Goal: Information Seeking & Learning: Learn about a topic

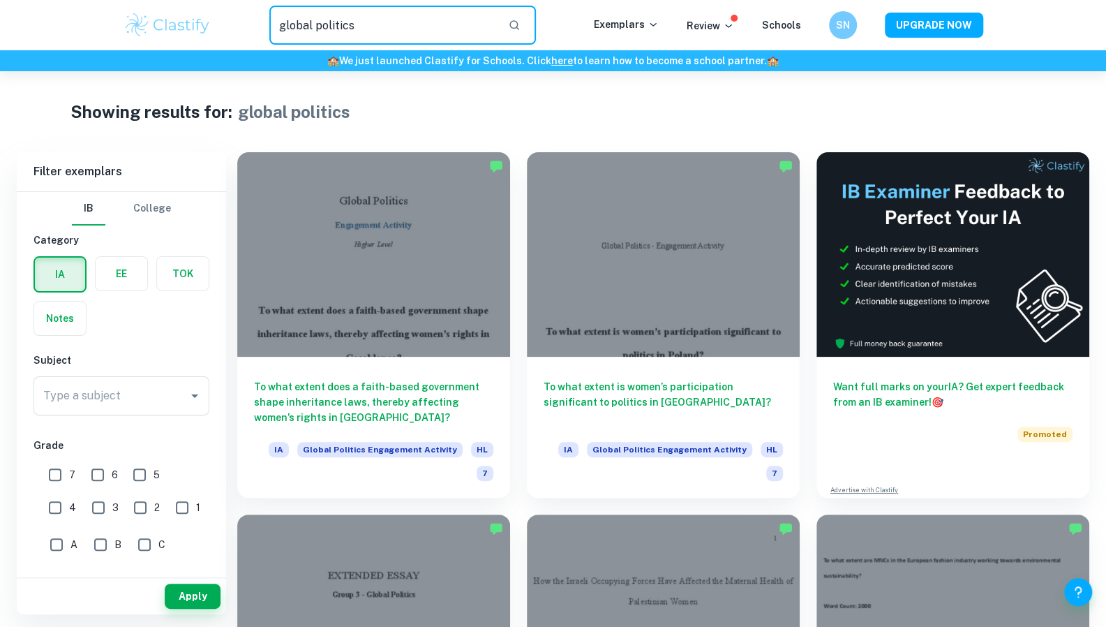
drag, startPoint x: 357, startPoint y: 31, endPoint x: 222, endPoint y: 34, distance: 134.7
click at [222, 34] on div "global politics ​" at bounding box center [403, 25] width 382 height 39
type input "OPTIMISATION MATH AA"
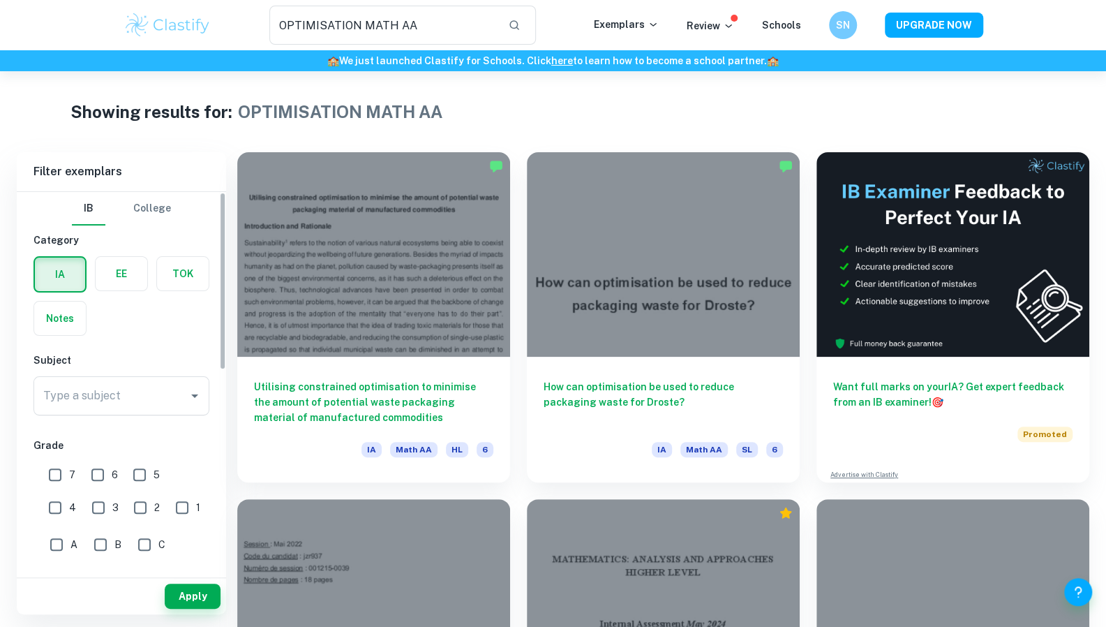
click at [55, 473] on input "7" at bounding box center [55, 475] width 28 height 28
checkbox input "true"
click at [167, 414] on div "Type a subject" at bounding box center [122, 395] width 176 height 39
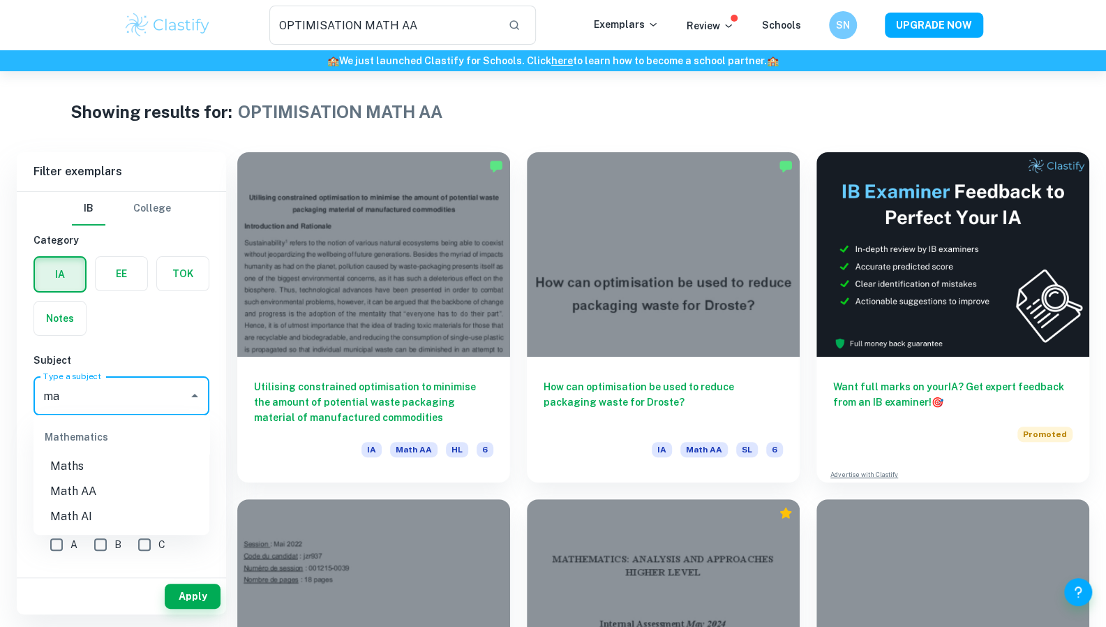
type input "m"
click at [102, 488] on li "Math AA" at bounding box center [122, 491] width 176 height 25
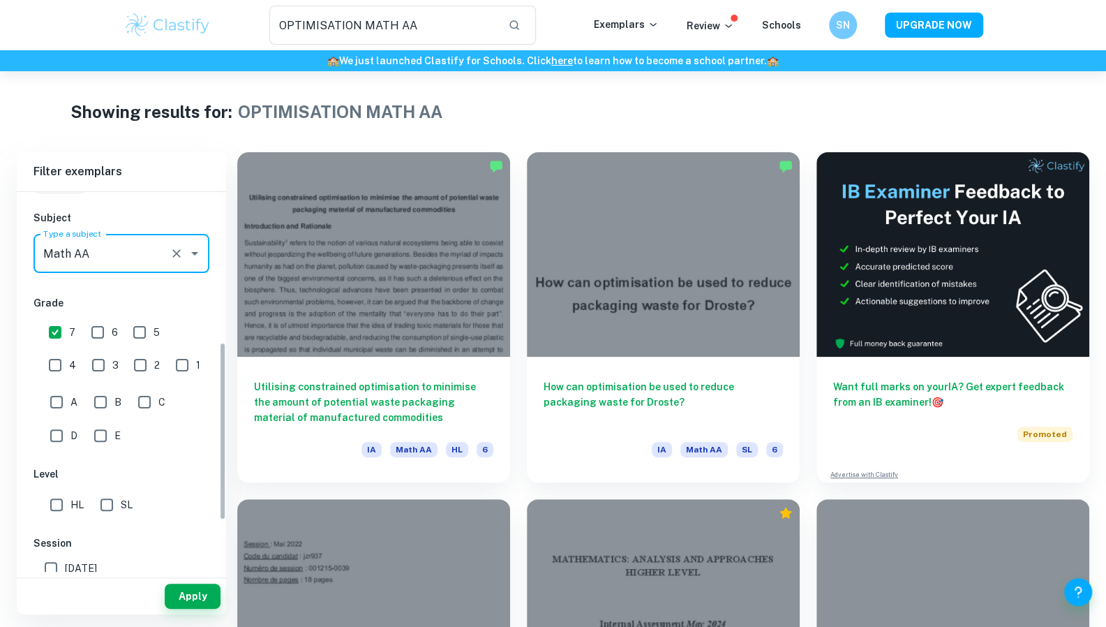
scroll to position [322, 0]
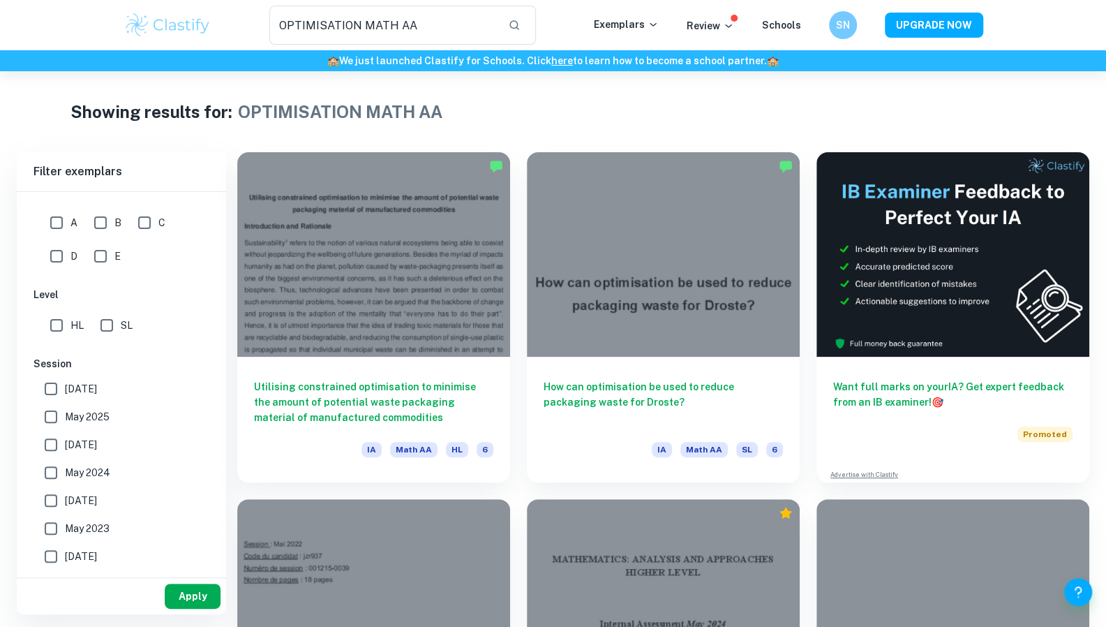
type input "Math AA"
click at [179, 594] on button "Apply" at bounding box center [193, 596] width 56 height 25
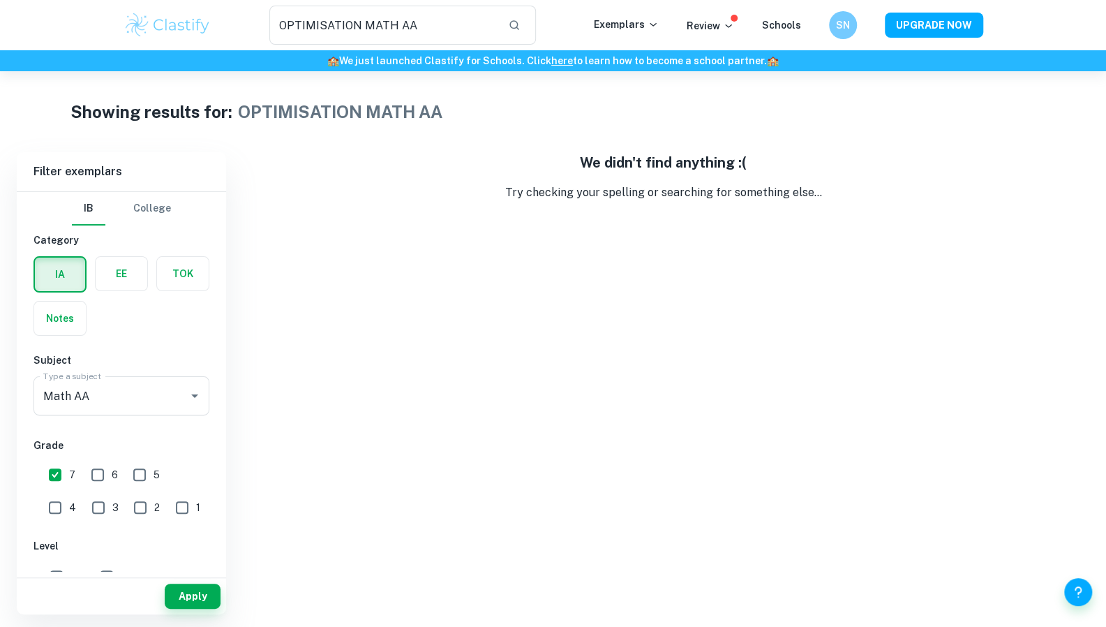
click at [55, 471] on input "7" at bounding box center [55, 475] width 28 height 28
checkbox input "false"
click at [195, 588] on button "Apply" at bounding box center [193, 596] width 56 height 25
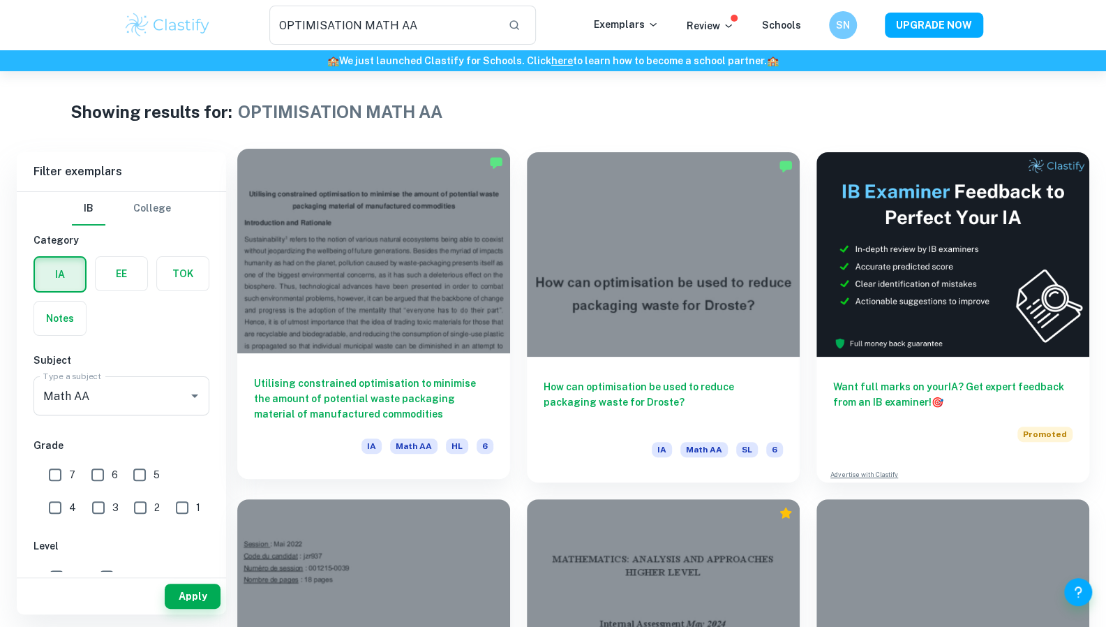
click at [397, 376] on h6 "Utilising constrained optimisation to minimise the amount of potential waste pa…" at bounding box center [373, 399] width 239 height 46
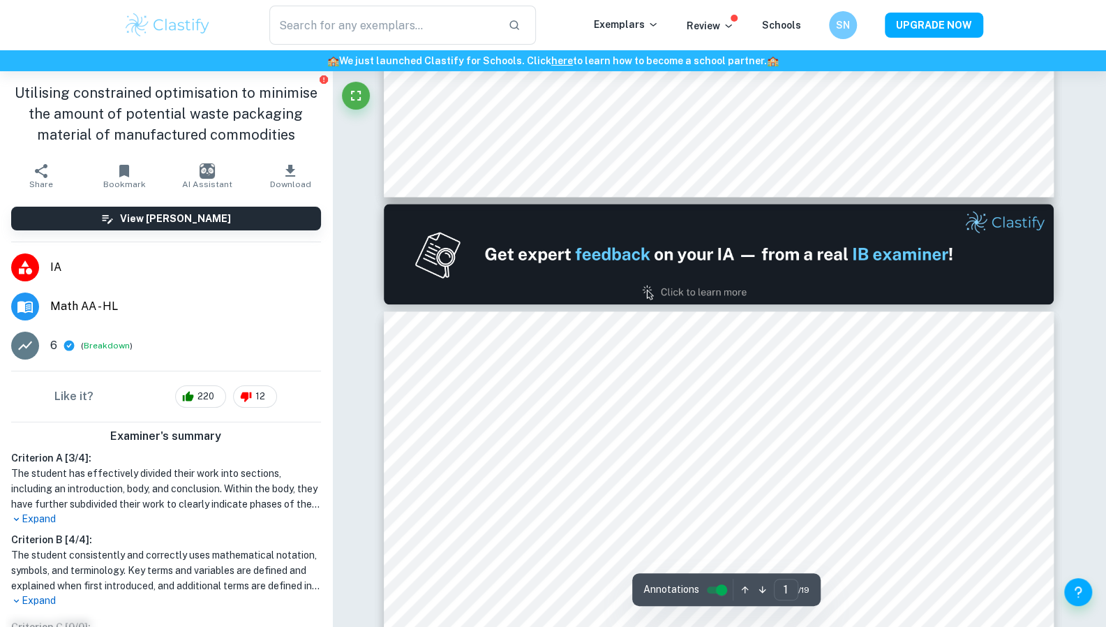
type input "2"
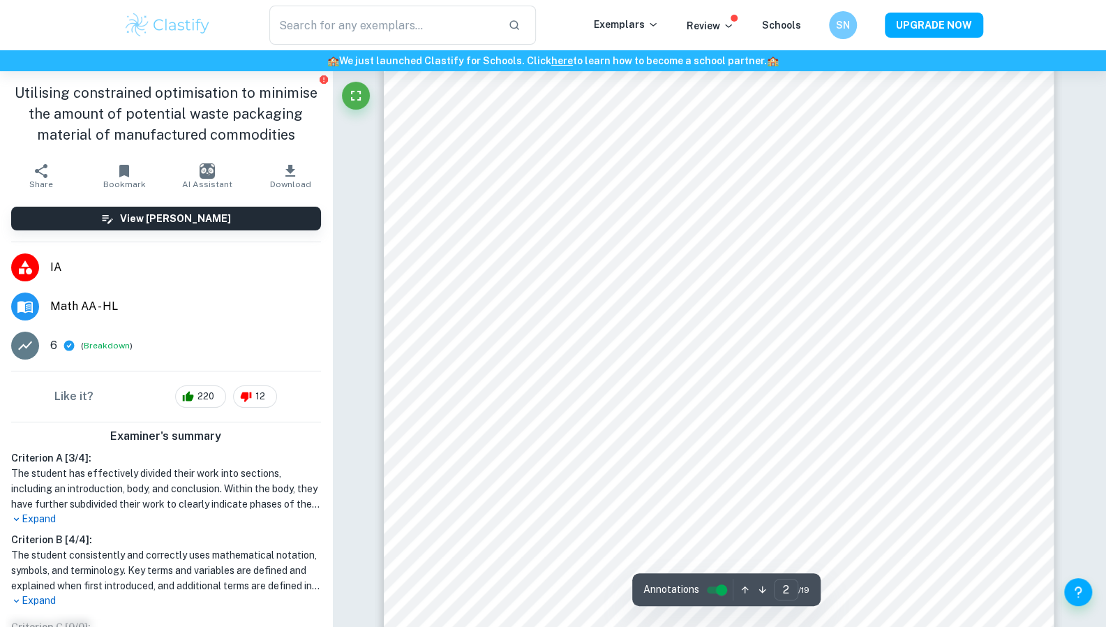
scroll to position [1467, 0]
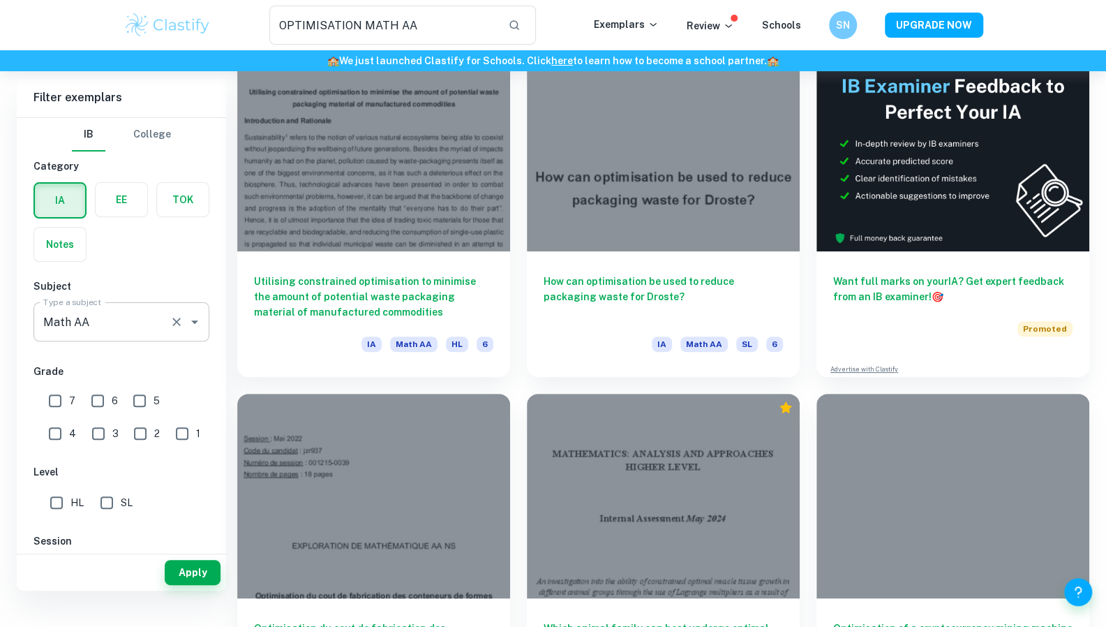
scroll to position [41, 0]
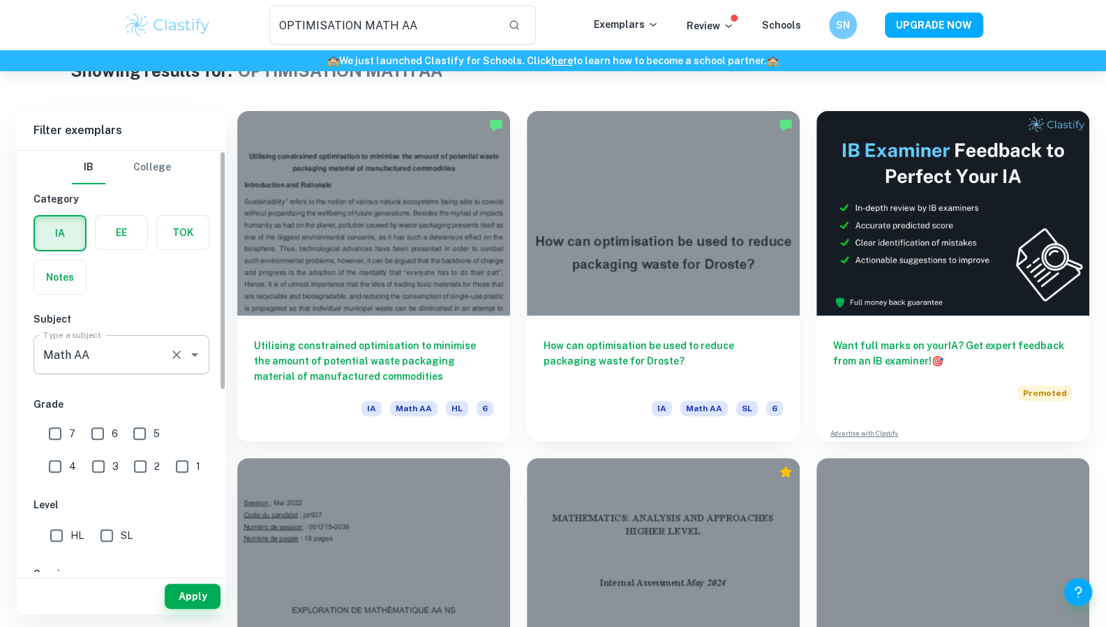
click at [159, 348] on input "Math AA" at bounding box center [102, 354] width 124 height 27
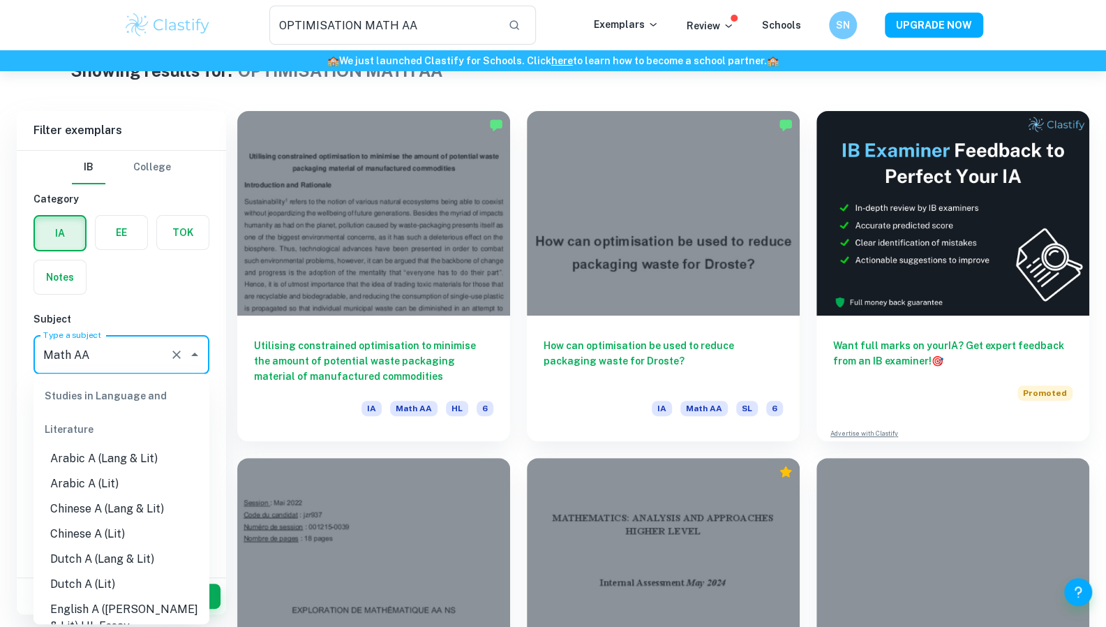
scroll to position [1749, 0]
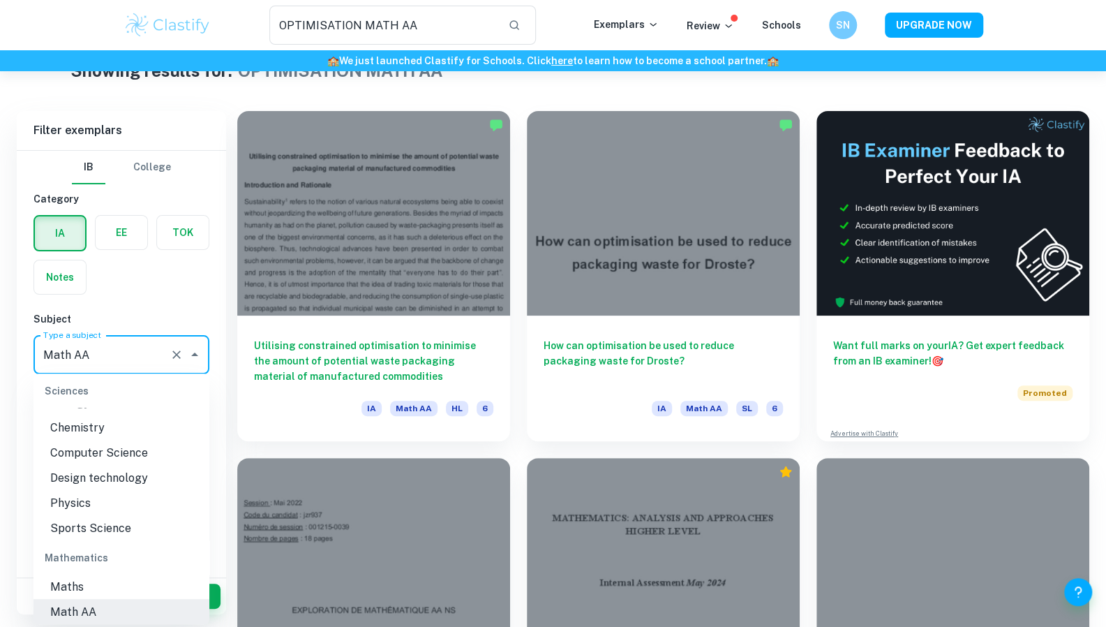
click at [184, 295] on div "IB College Category IA EE TOK Notes Subject Type a subject Math AA Type a subje…" at bounding box center [121, 521] width 209 height 741
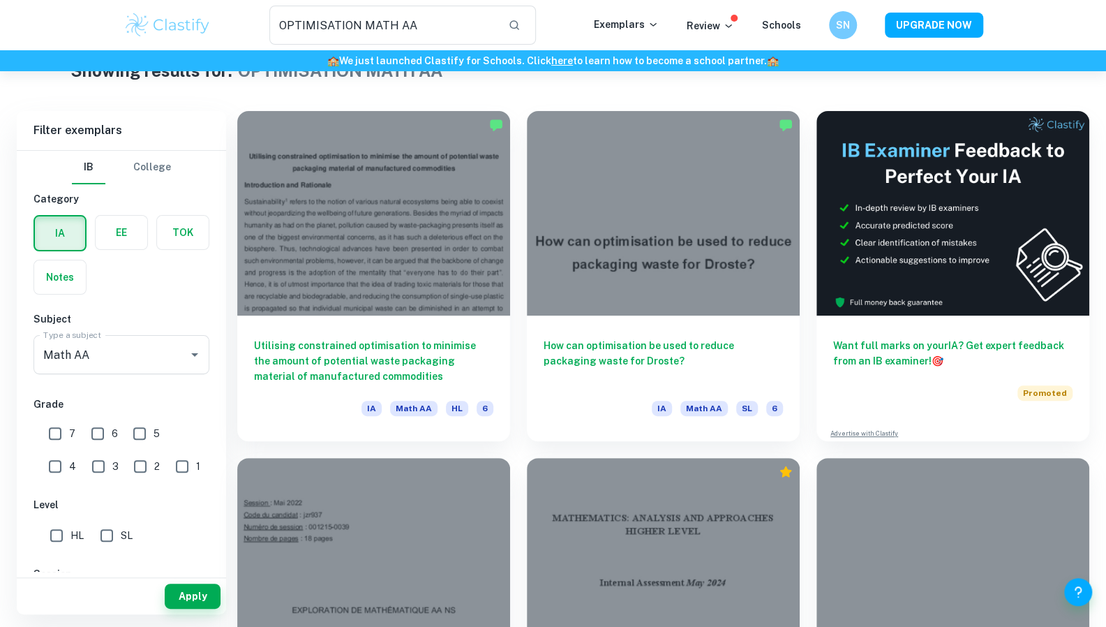
scroll to position [0, 0]
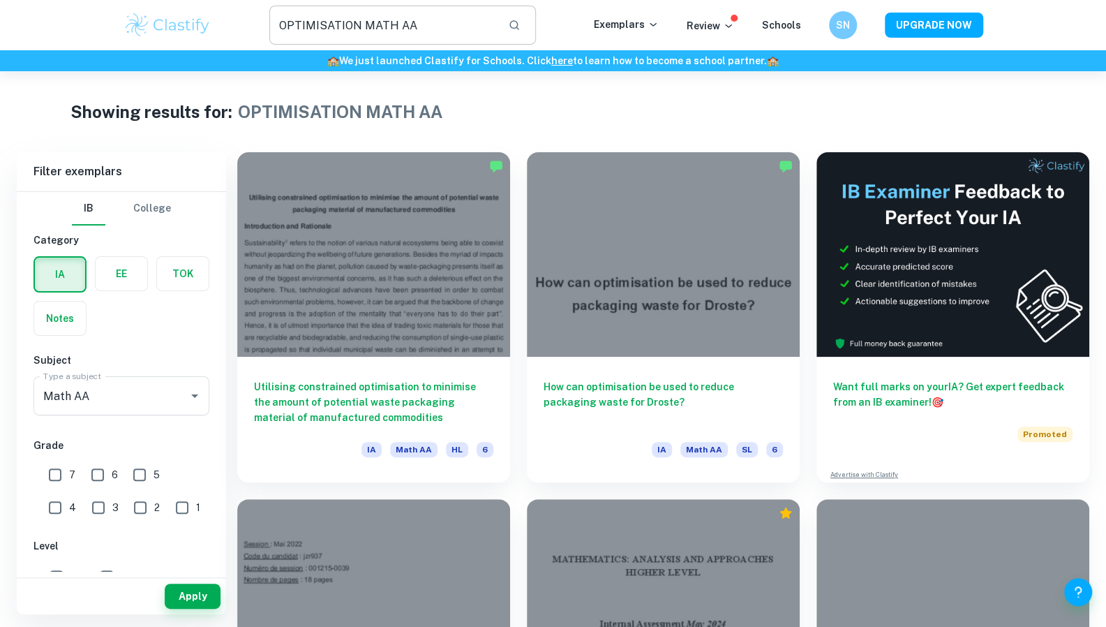
click at [450, 15] on input "OPTIMISATION MATH AA" at bounding box center [383, 25] width 228 height 39
drag, startPoint x: 433, startPoint y: 35, endPoint x: 225, endPoint y: 36, distance: 208.0
click at [225, 36] on div "OPTIMISATION MATH AA ​" at bounding box center [403, 25] width 382 height 39
type input "optimiation"
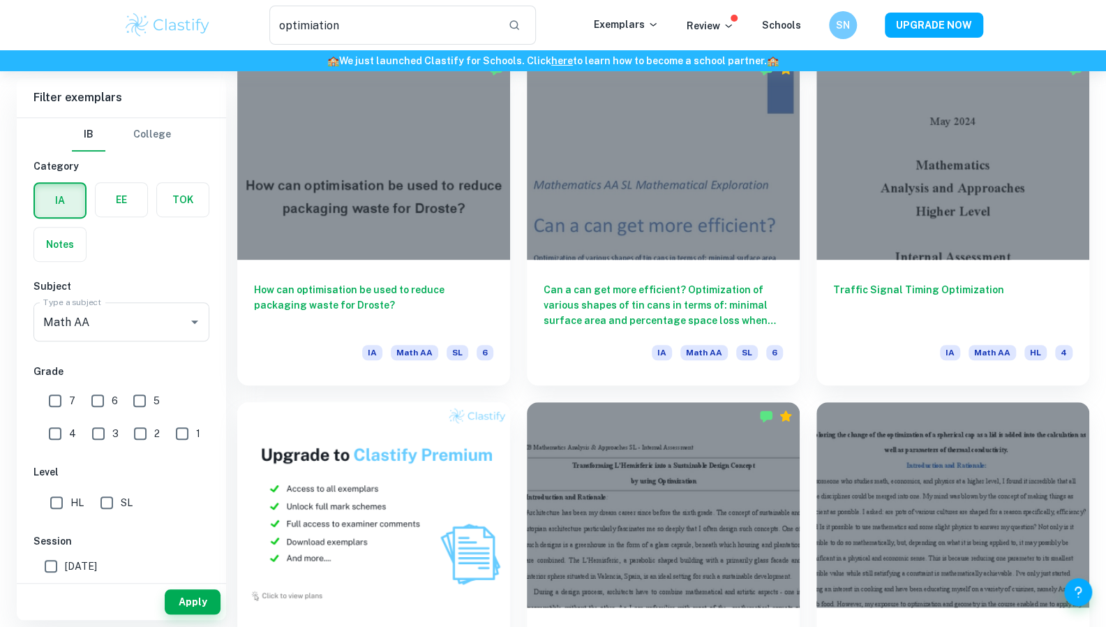
scroll to position [382, 0]
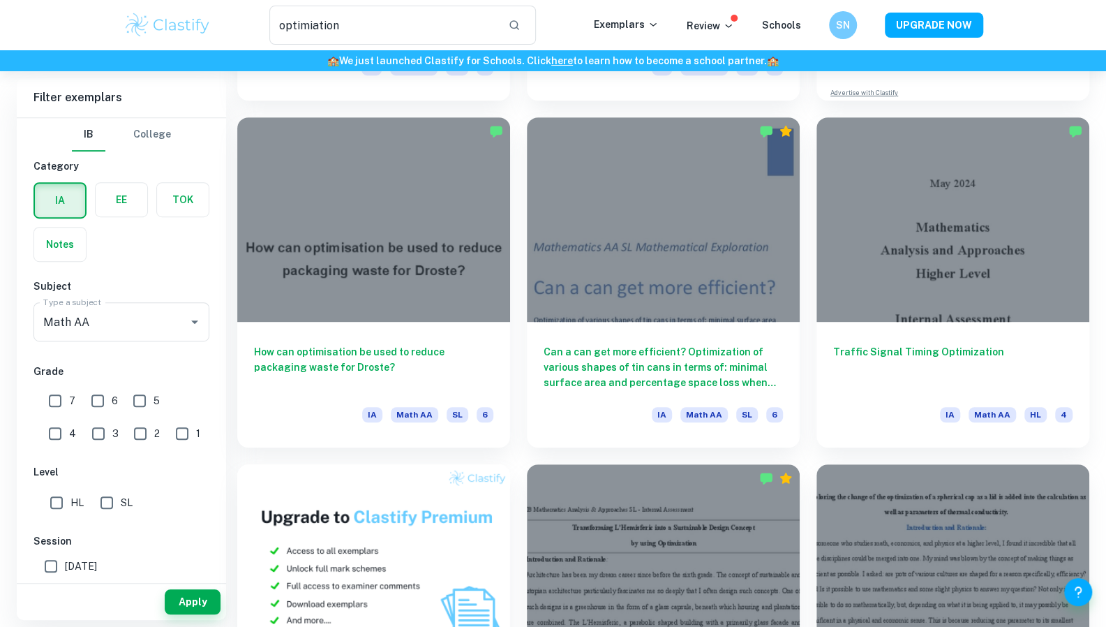
click at [56, 404] on input "7" at bounding box center [55, 401] width 28 height 28
checkbox input "true"
click at [176, 600] on button "Apply" at bounding box center [193, 601] width 56 height 25
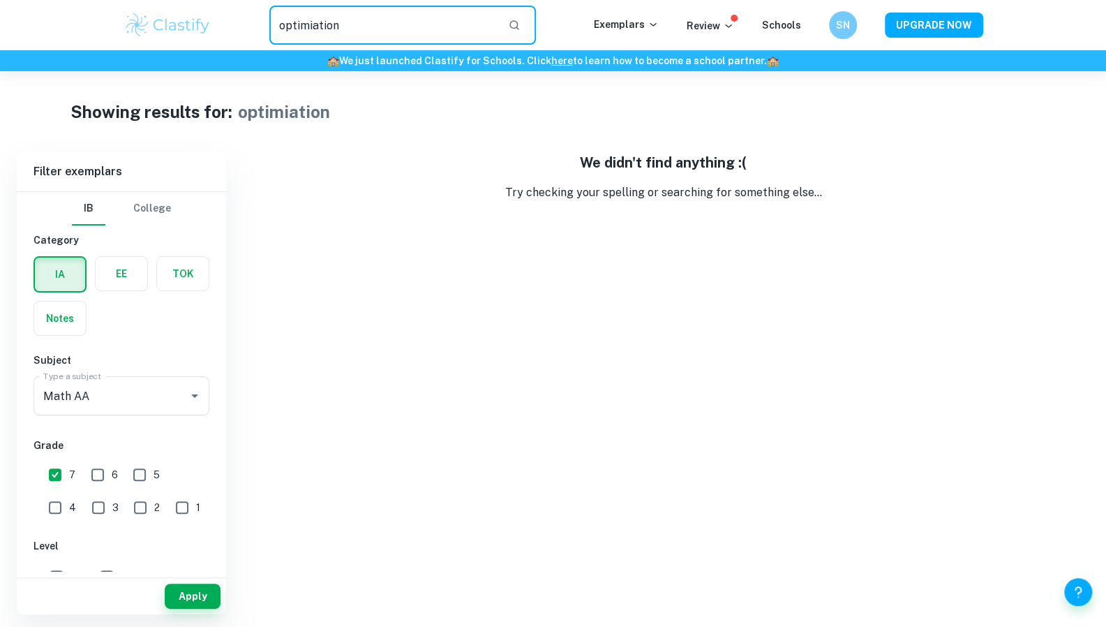
drag, startPoint x: 342, startPoint y: 24, endPoint x: 239, endPoint y: 31, distance: 103.6
click at [239, 31] on div "optimiation ​" at bounding box center [403, 25] width 382 height 39
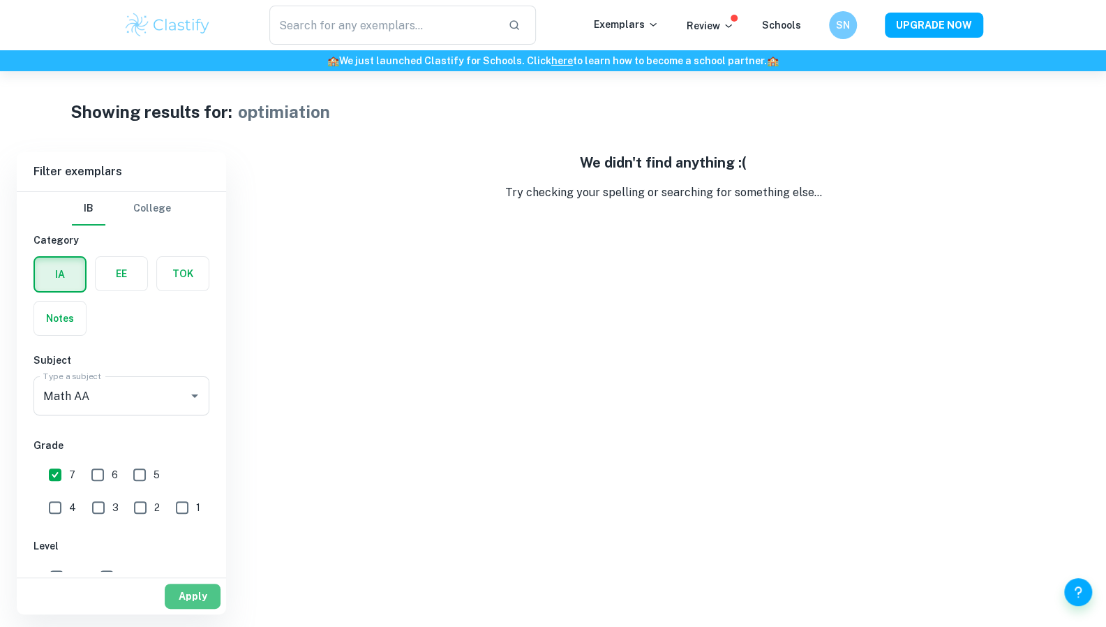
click at [188, 588] on button "Apply" at bounding box center [193, 596] width 56 height 25
type input "optimiation"
click at [131, 376] on div "Math AA Type a subject" at bounding box center [122, 395] width 176 height 39
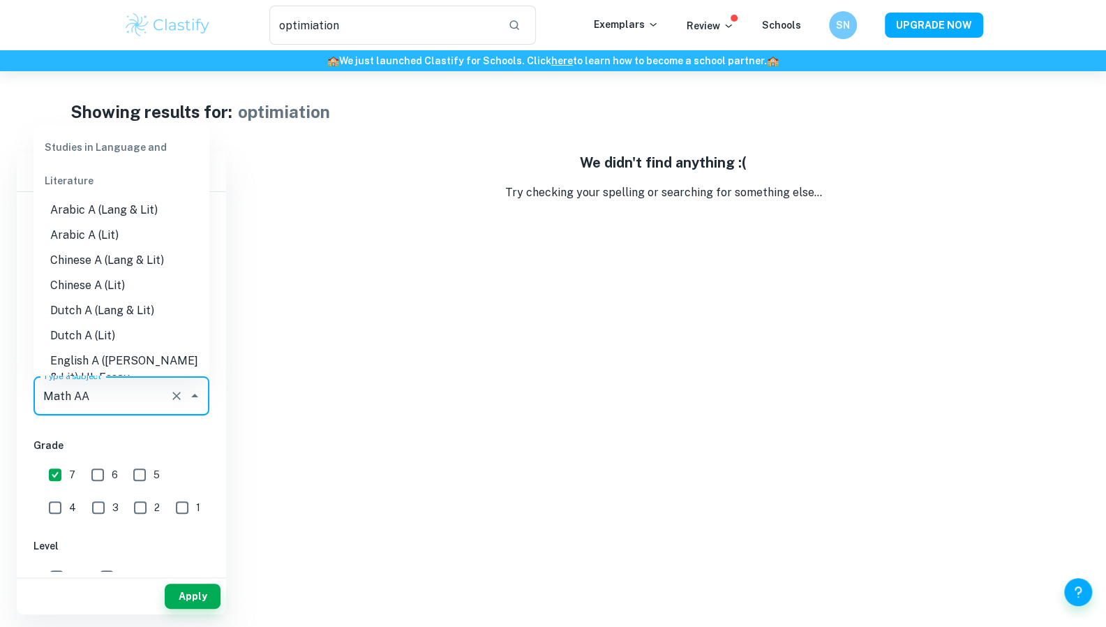
scroll to position [1749, 0]
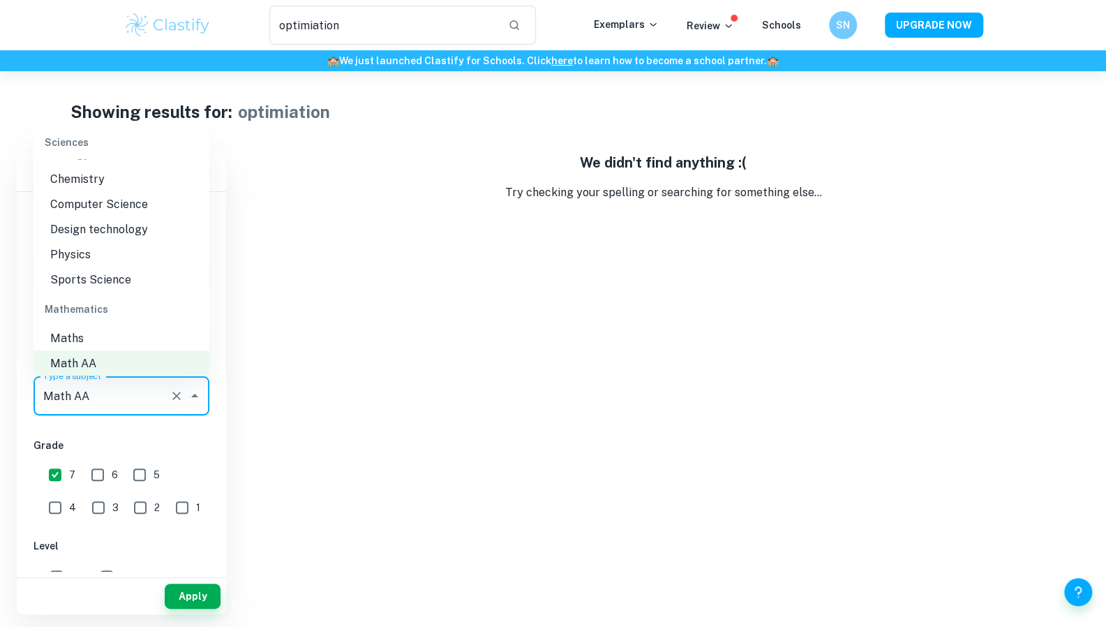
click at [126, 334] on li "Maths" at bounding box center [122, 337] width 176 height 25
type input "Maths"
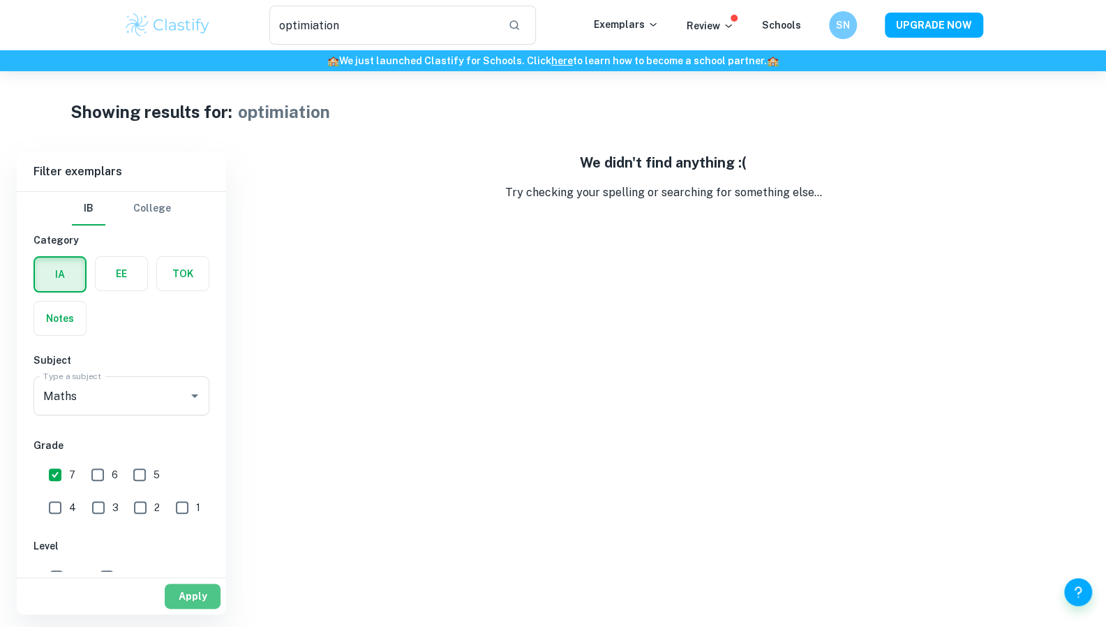
click at [184, 595] on button "Apply" at bounding box center [193, 596] width 56 height 25
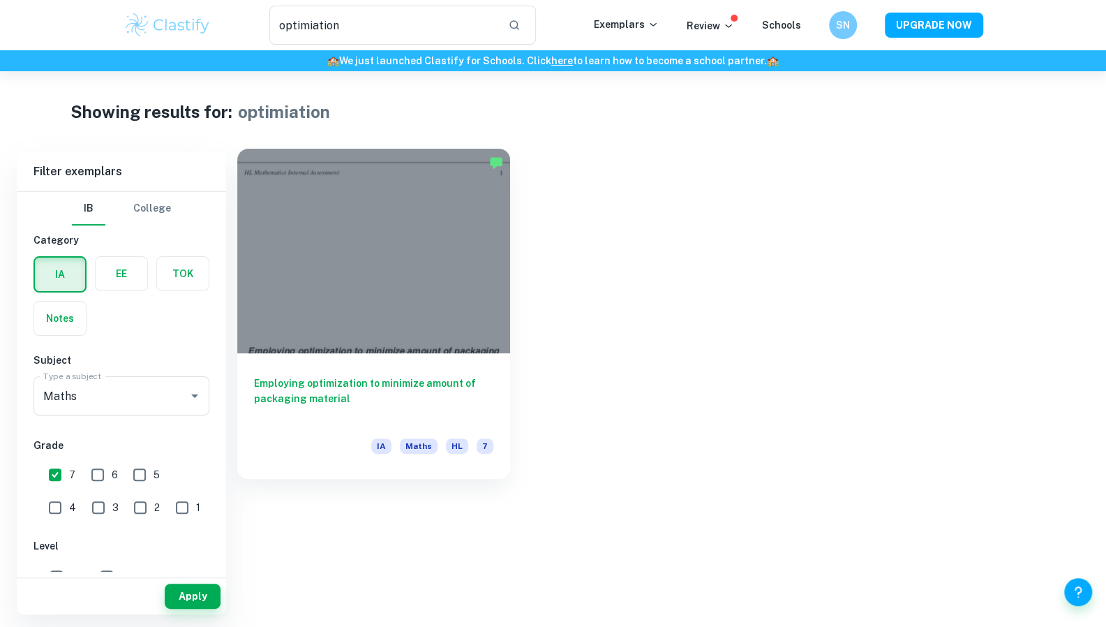
click at [369, 403] on h6 "Employing optimization to minimize amount of packaging material" at bounding box center [373, 399] width 239 height 46
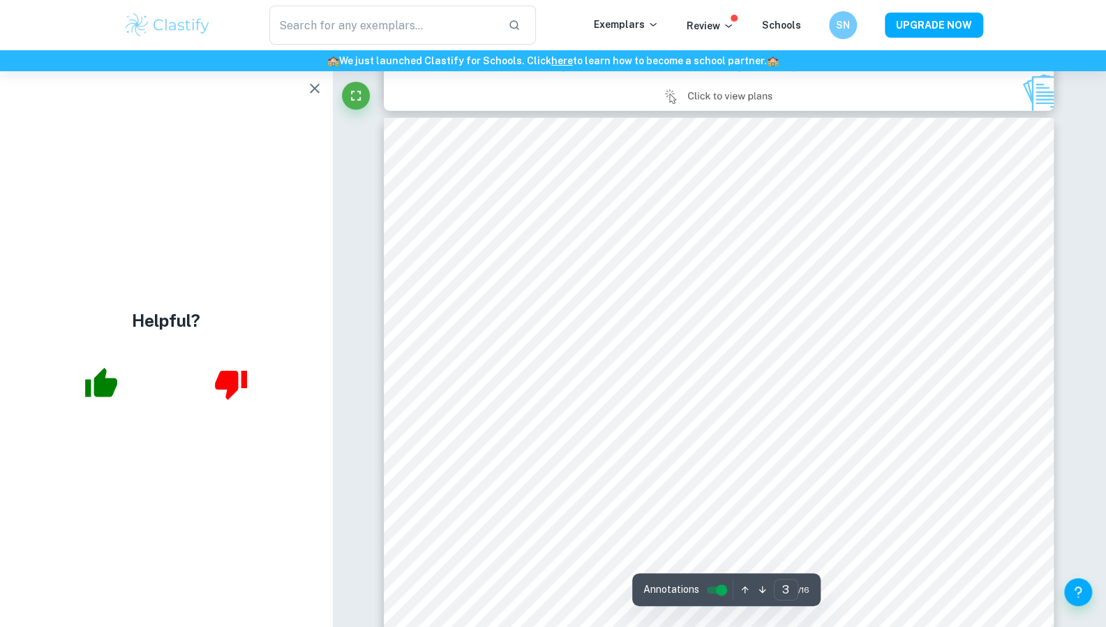
scroll to position [2094, 0]
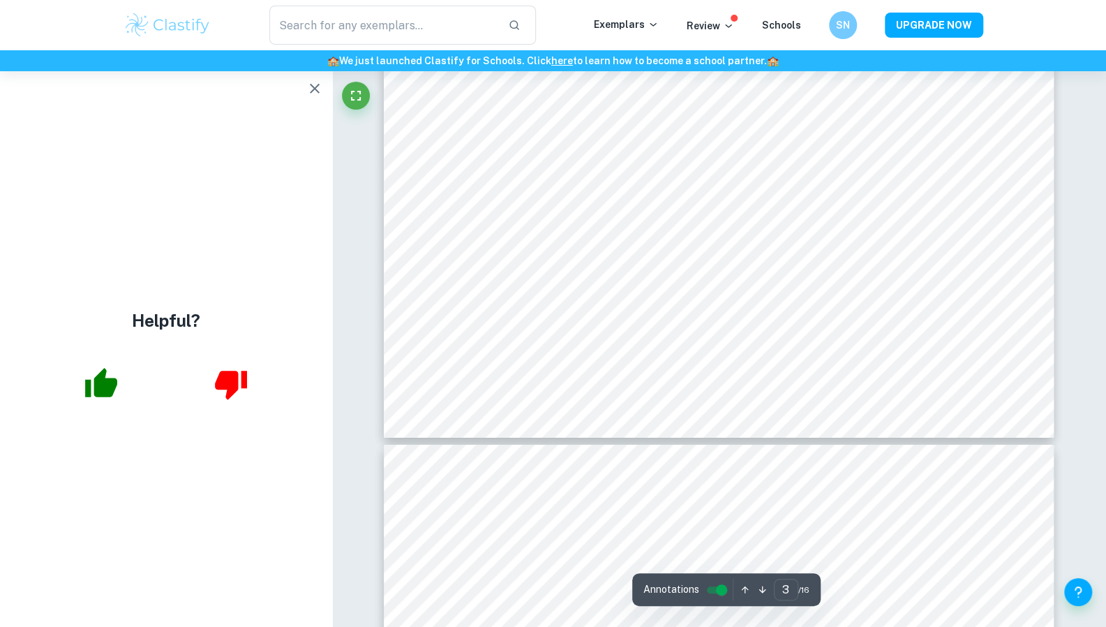
type input "4"
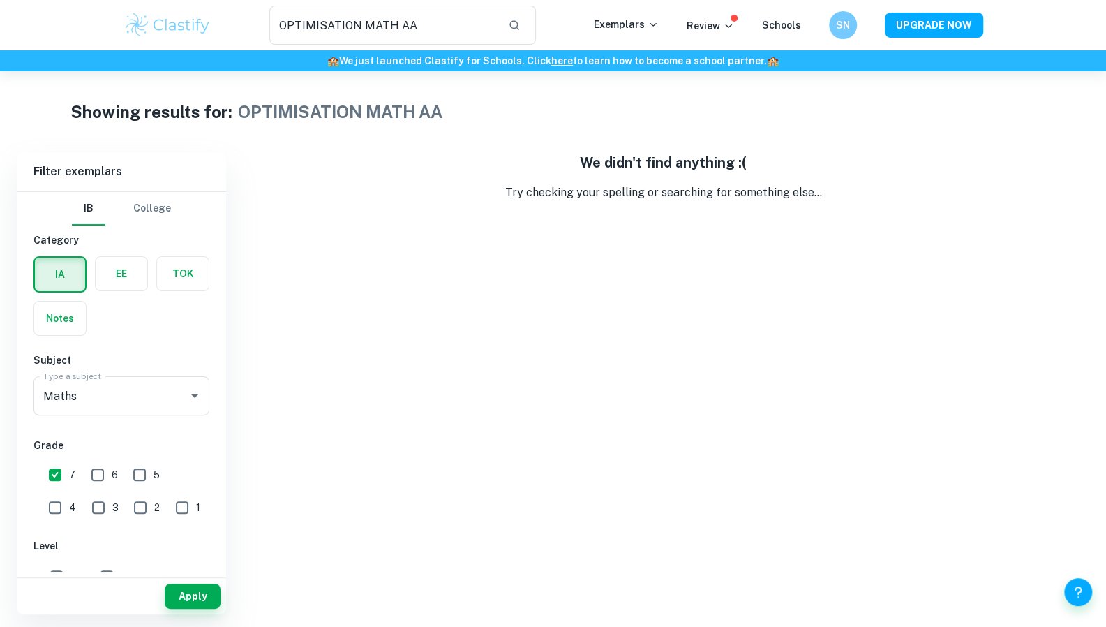
type input "global politics"
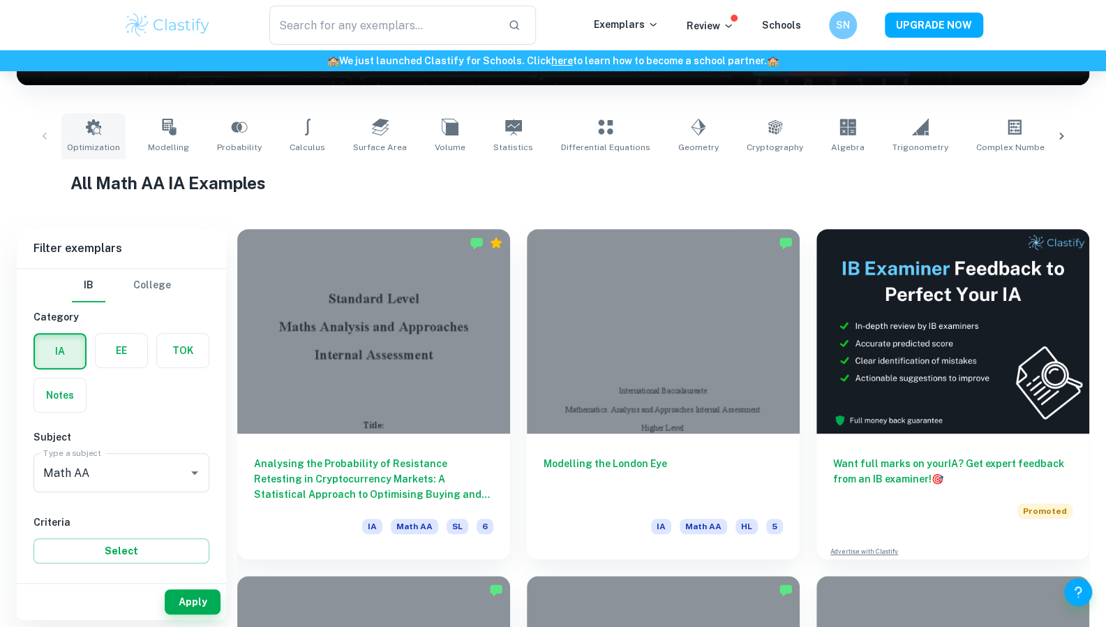
click at [92, 138] on link "Optimization" at bounding box center [93, 136] width 64 height 46
type input "Optimization"
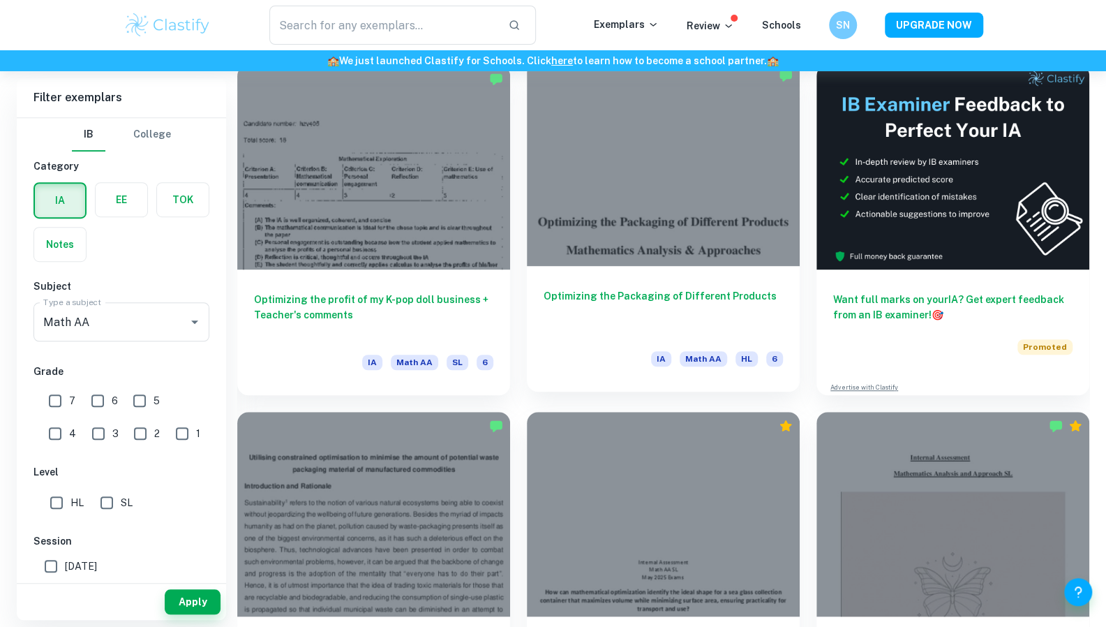
scroll to position [405, 0]
click at [637, 295] on h6 "Optimizing the Packaging of Different Products" at bounding box center [663, 312] width 239 height 46
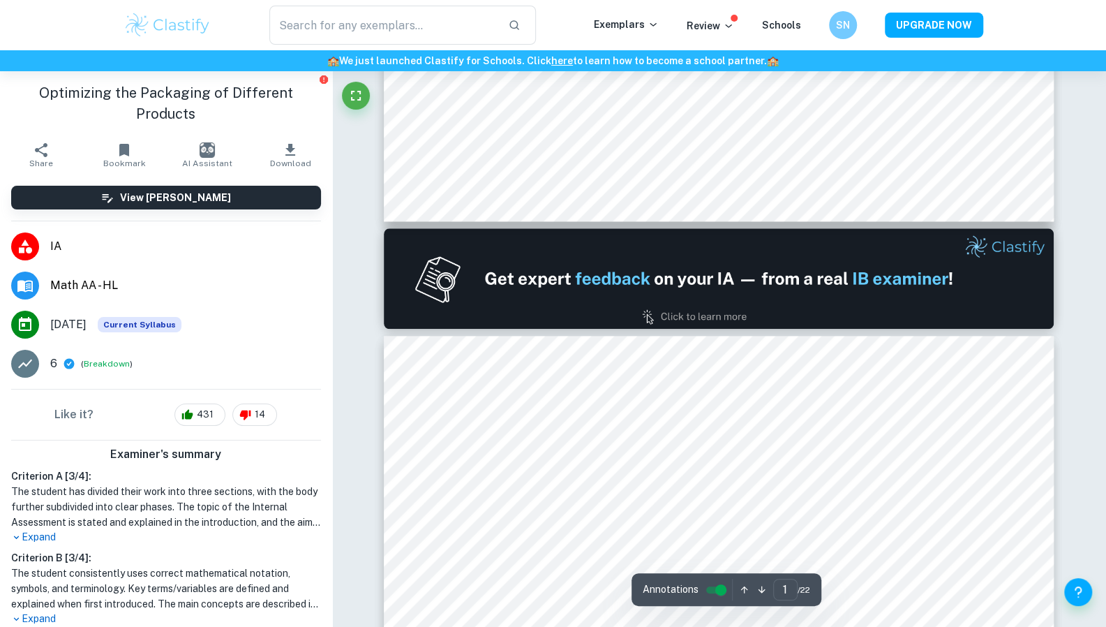
scroll to position [732, 0]
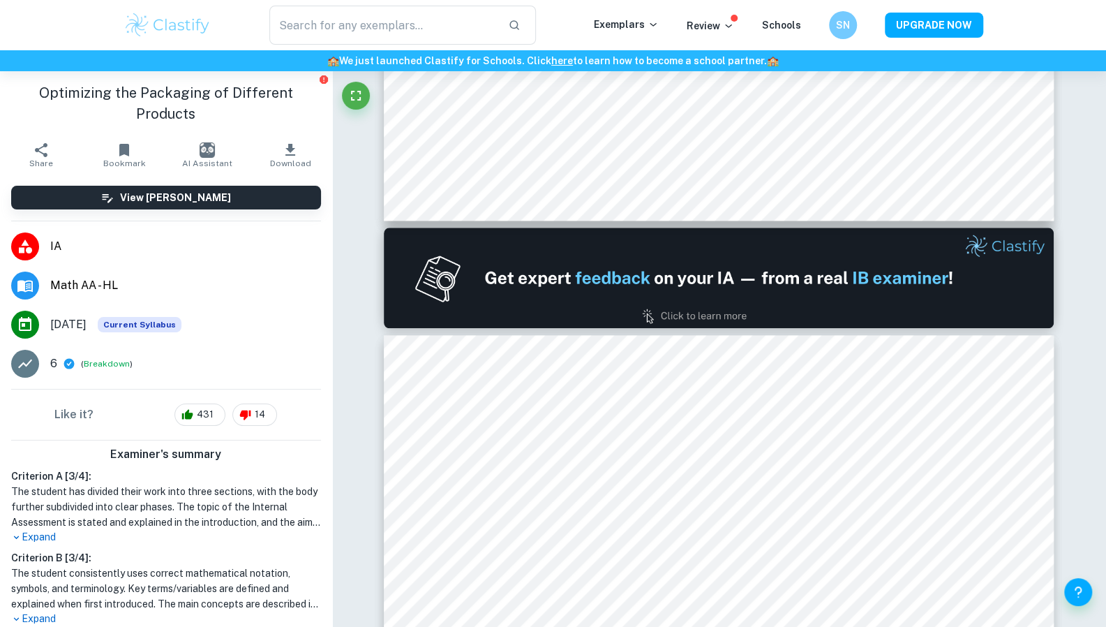
type input "2"
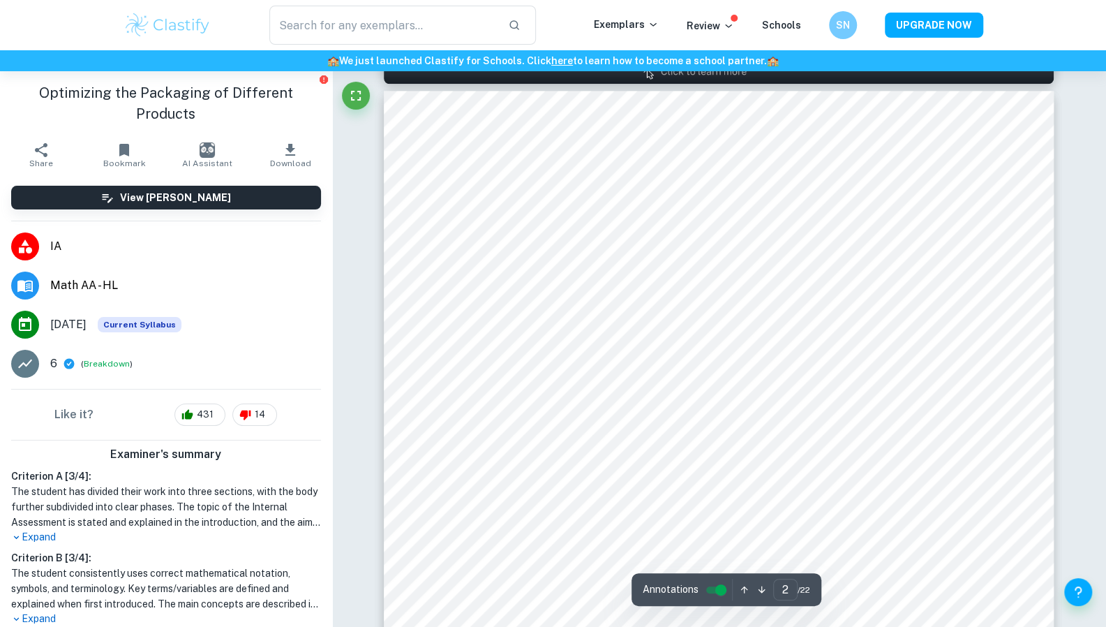
scroll to position [977, 0]
click at [584, 452] on div at bounding box center [719, 450] width 512 height 47
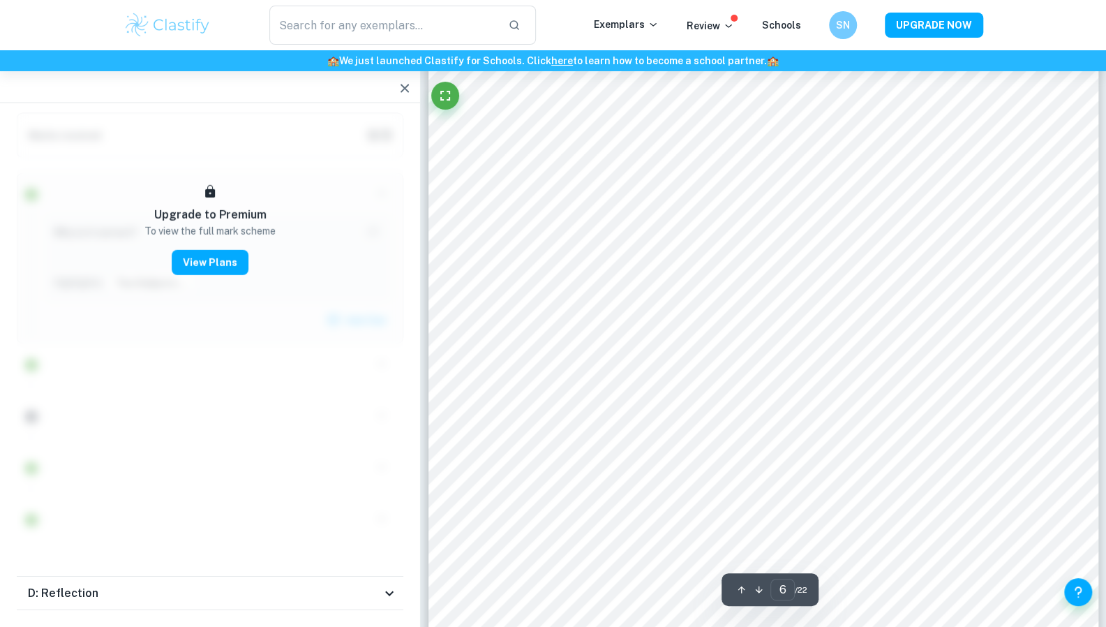
scroll to position [5039, 0]
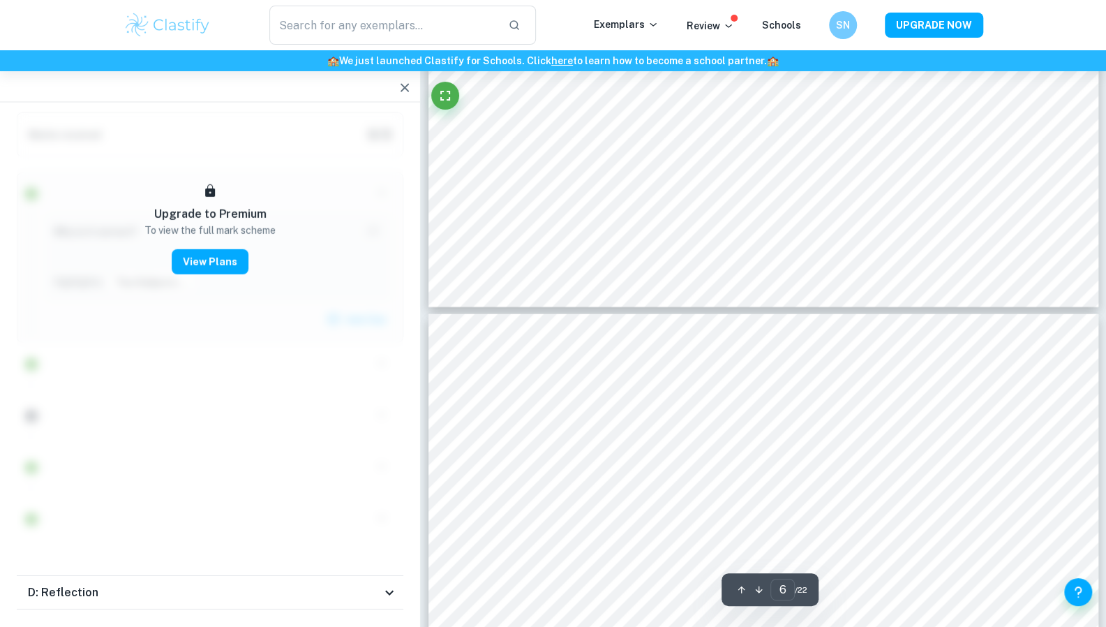
type input "7"
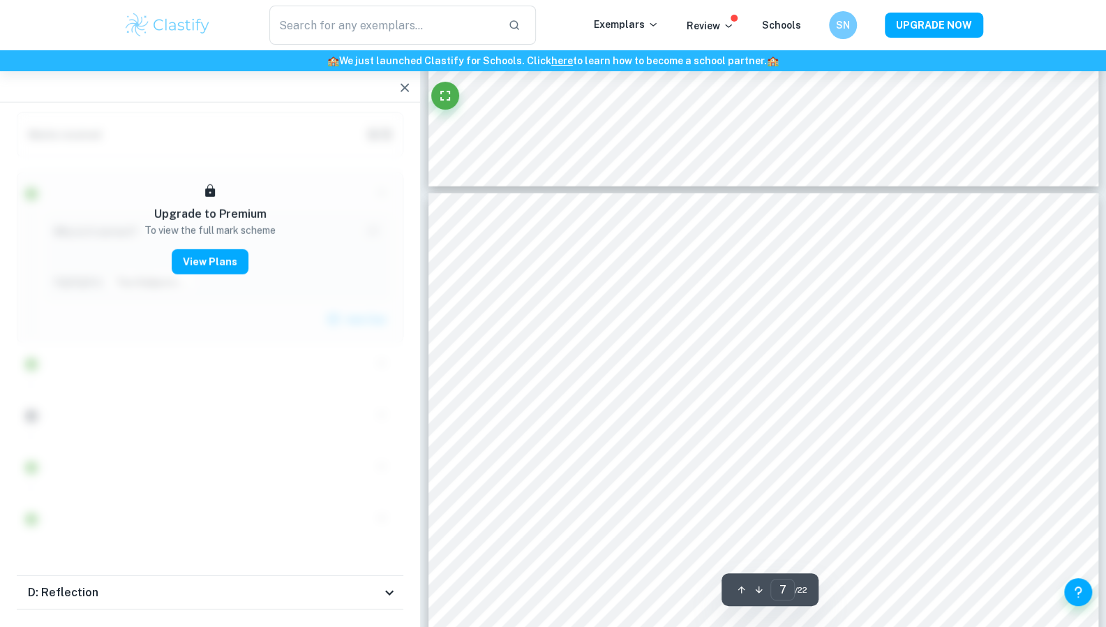
scroll to position [5351, 0]
